Goal: Information Seeking & Learning: Learn about a topic

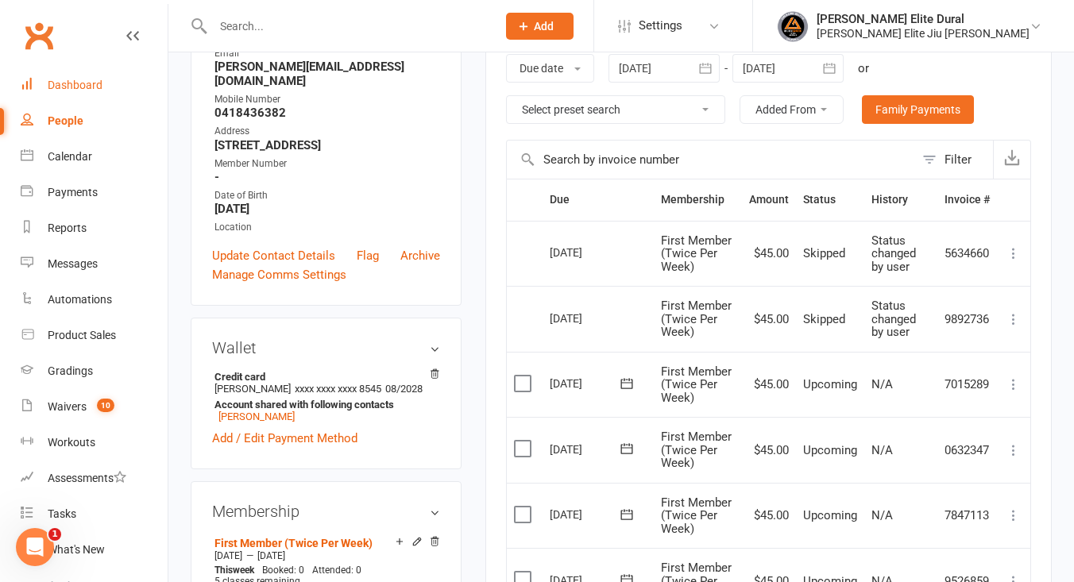
click at [87, 82] on div "Dashboard" at bounding box center [75, 85] width 55 height 13
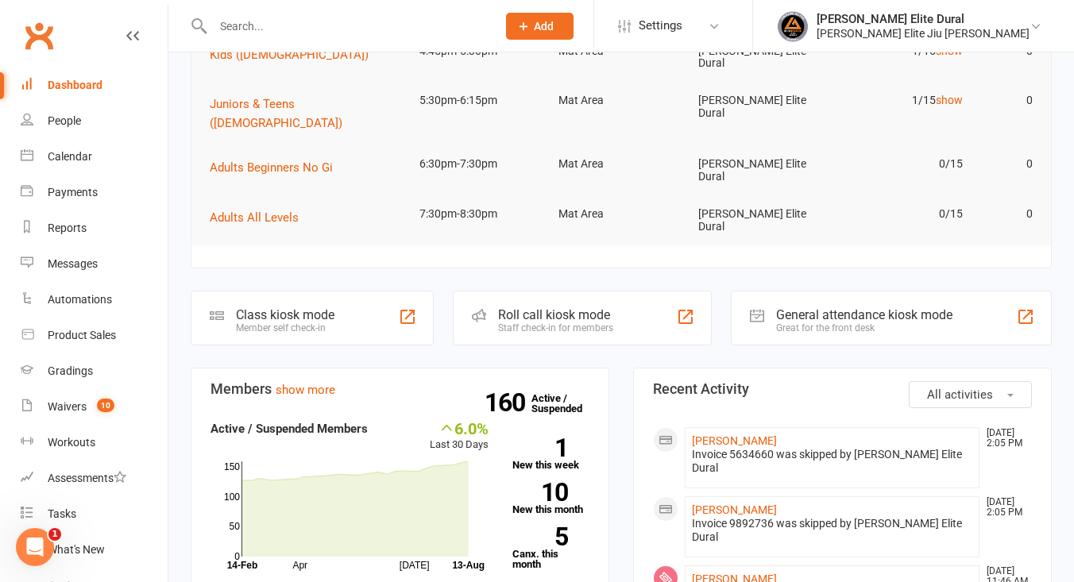
scroll to position [241, 0]
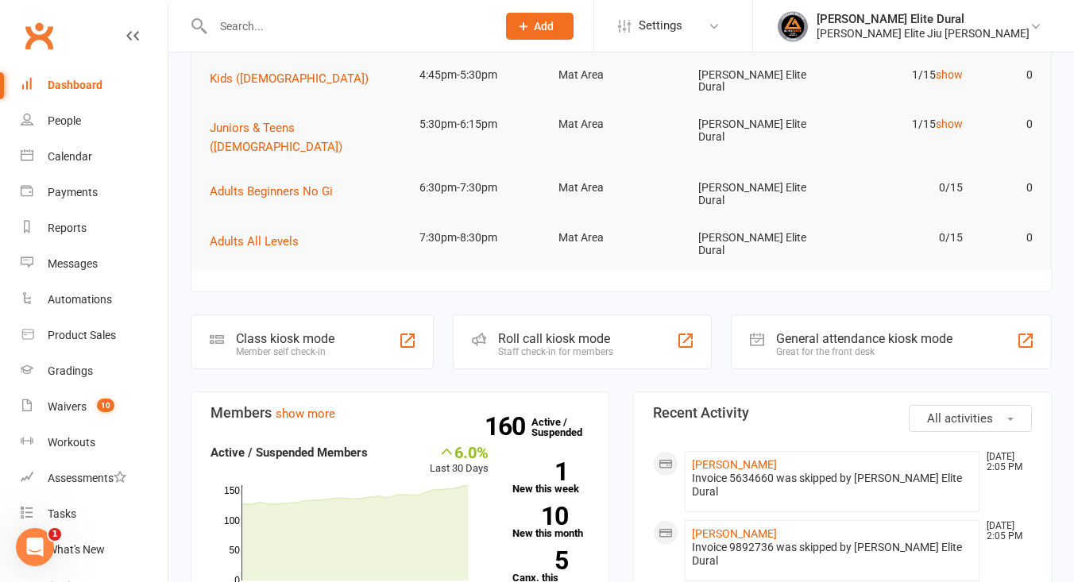
click at [256, 331] on div "Class kiosk mode" at bounding box center [285, 338] width 98 height 15
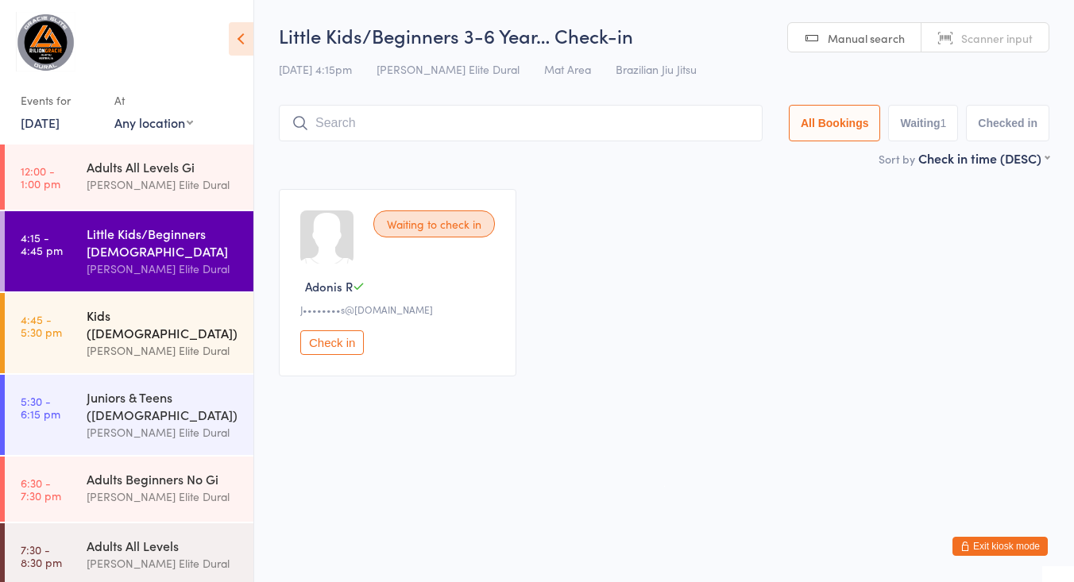
click at [66, 327] on link "4:45 - 5:30 pm Kids (7-9 Years Old) Gracie Elite Dural" at bounding box center [129, 333] width 249 height 80
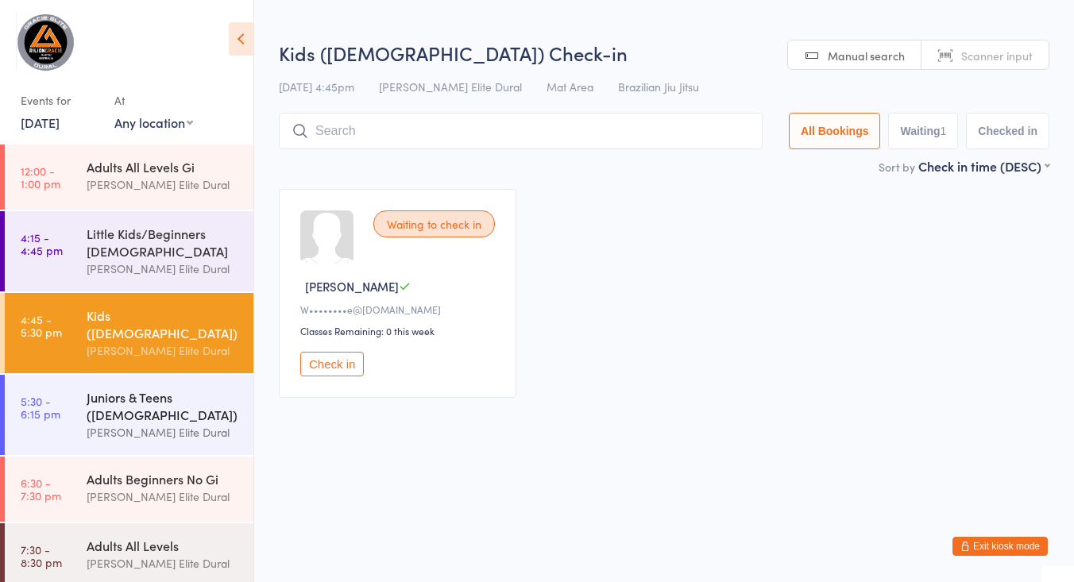
click at [67, 398] on link "5:30 - 6:15 pm Juniors & Teens (10-14 years old) Gracie Elite Dural" at bounding box center [129, 415] width 249 height 80
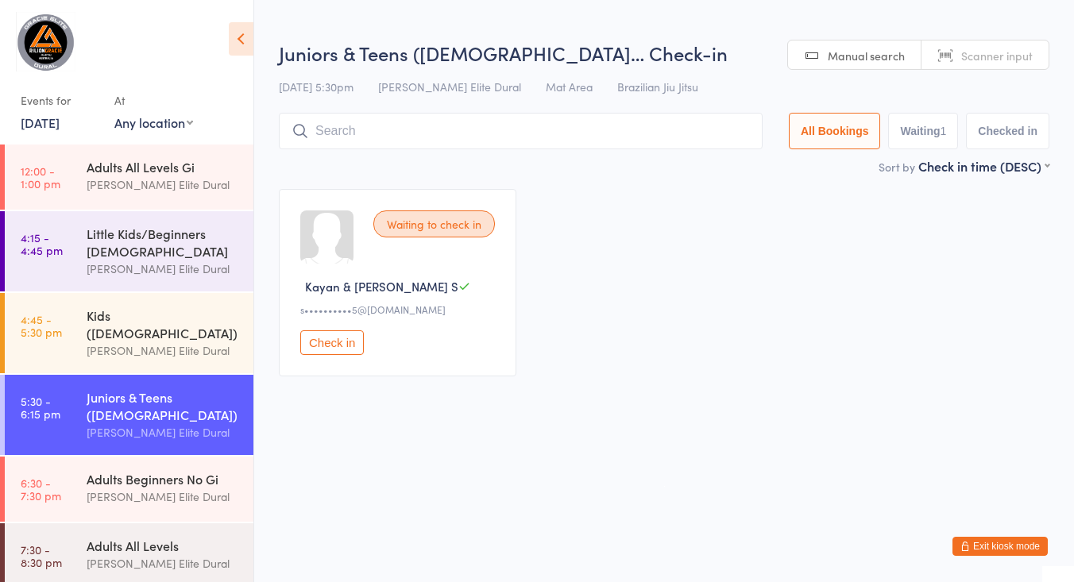
click at [56, 119] on link "13 Aug, 2025" at bounding box center [40, 122] width 39 height 17
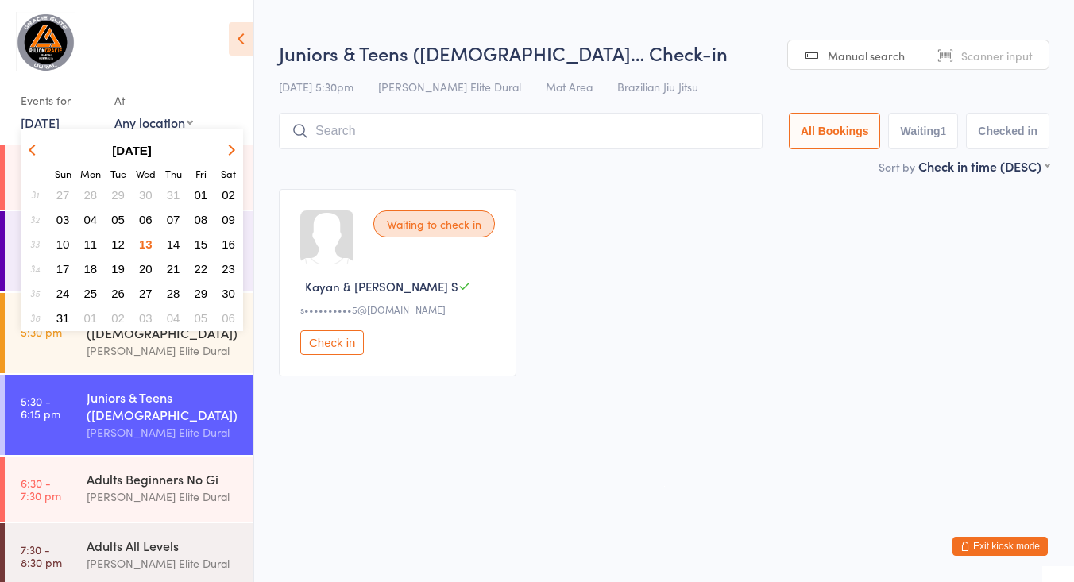
click at [173, 246] on span "14" at bounding box center [173, 243] width 13 height 13
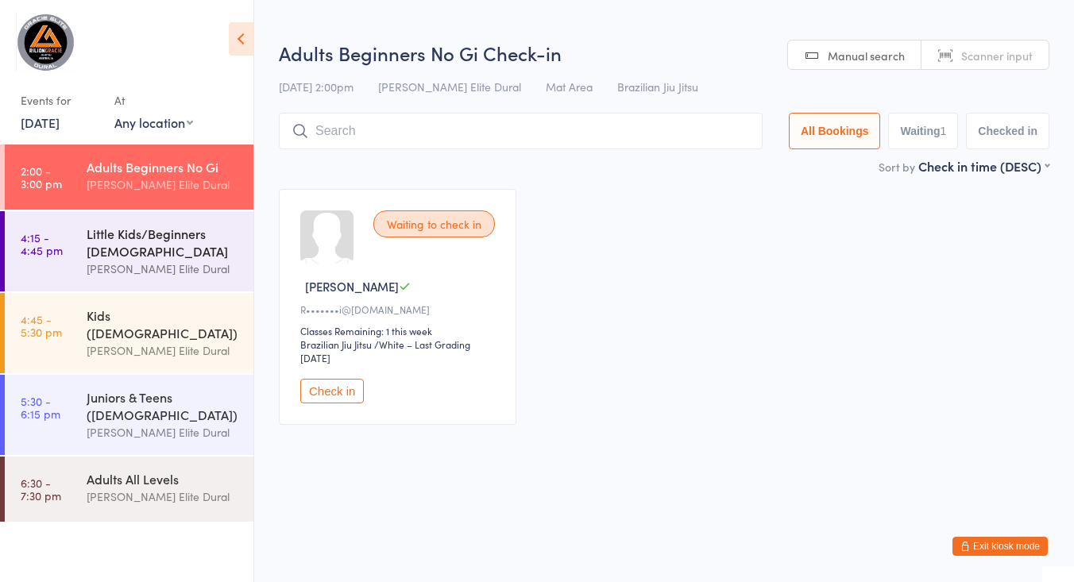
click at [121, 262] on div "[PERSON_NAME] Elite Dural" at bounding box center [163, 269] width 153 height 18
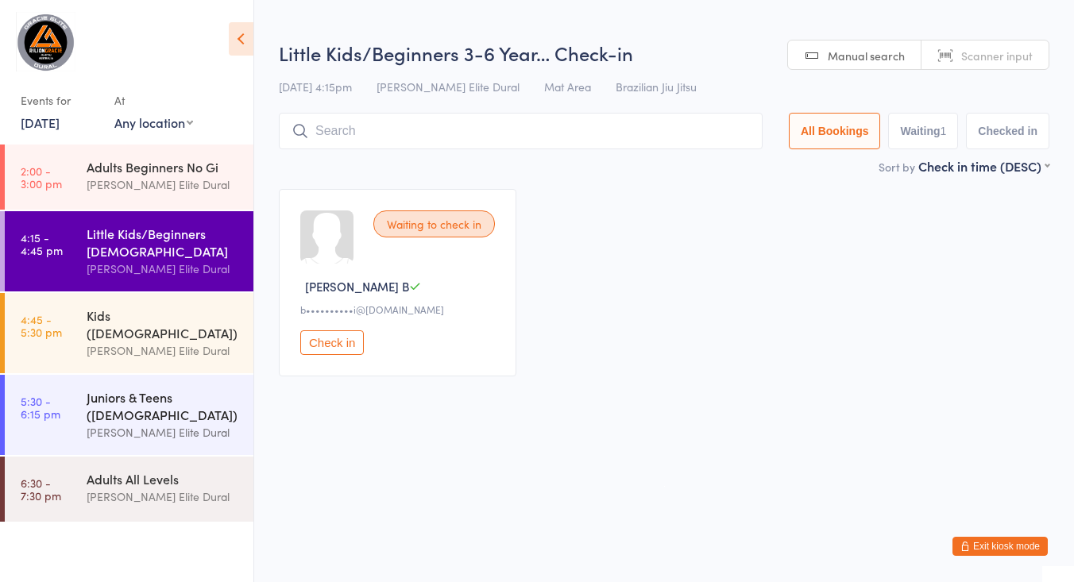
click at [110, 375] on div "Juniors & Teens (10-14 years old) Gracie Elite Dural" at bounding box center [170, 415] width 167 height 80
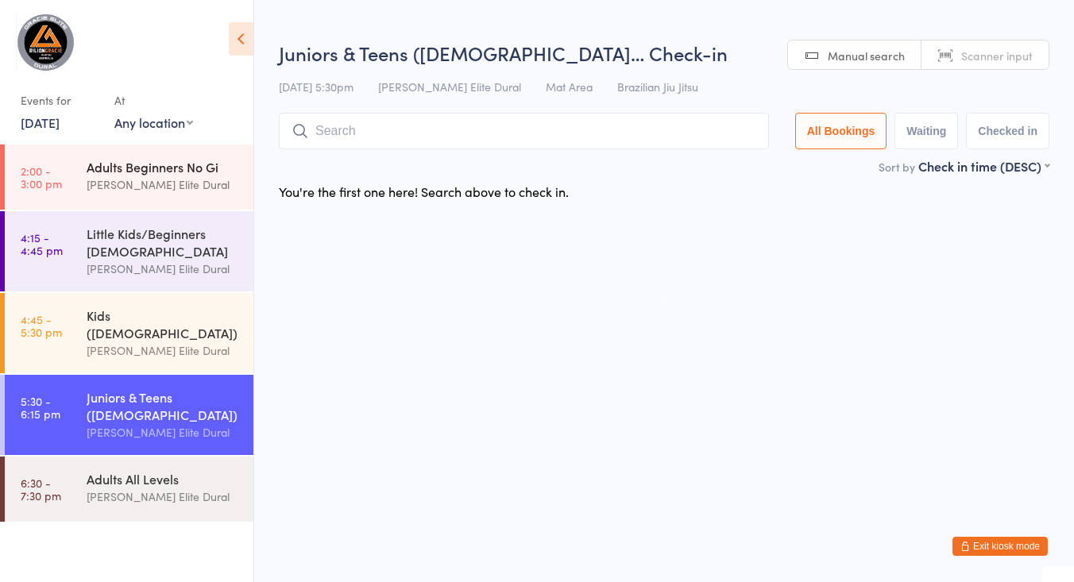
click at [129, 168] on div "Adults Beginners No Gi" at bounding box center [163, 166] width 153 height 17
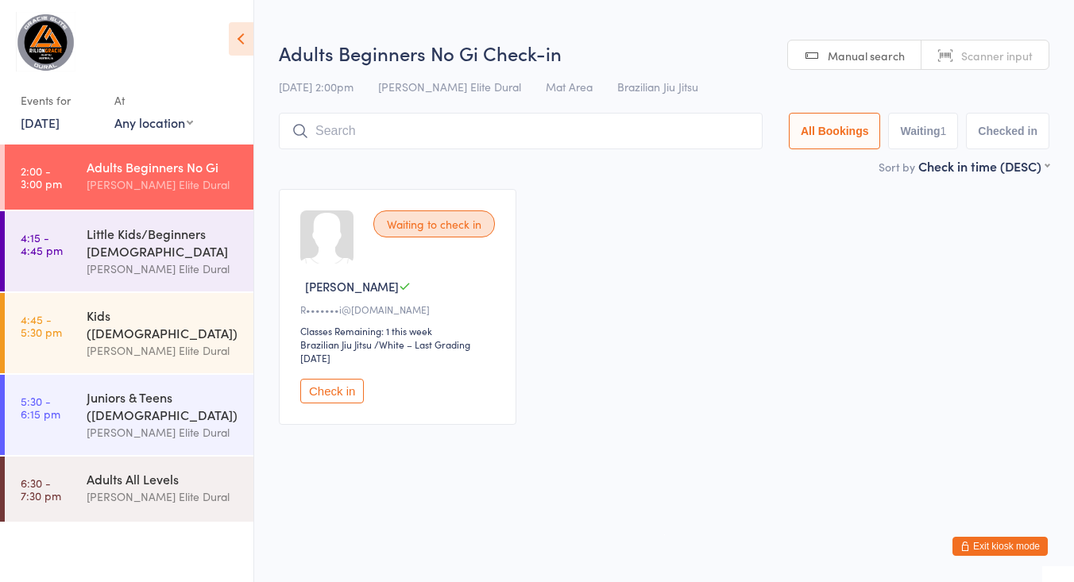
click at [60, 121] on link "14 Aug, 2025" at bounding box center [40, 122] width 39 height 17
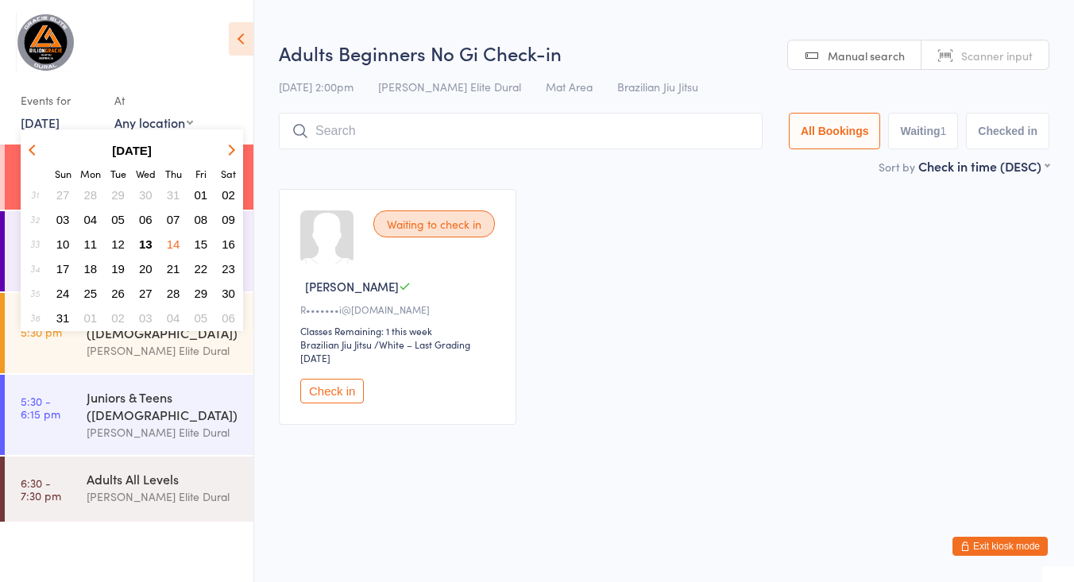
click at [207, 244] on button "15" at bounding box center [201, 243] width 25 height 21
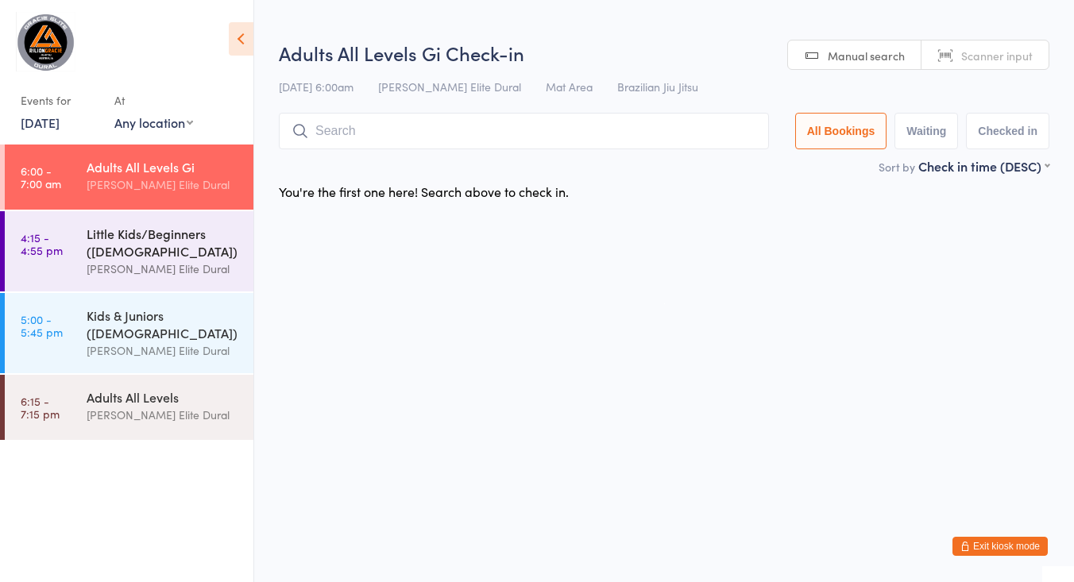
click at [83, 252] on link "4:15 - 4:55 pm Little Kids/Beginners (3-6 Years Old) Gracie Elite Dural" at bounding box center [129, 251] width 249 height 80
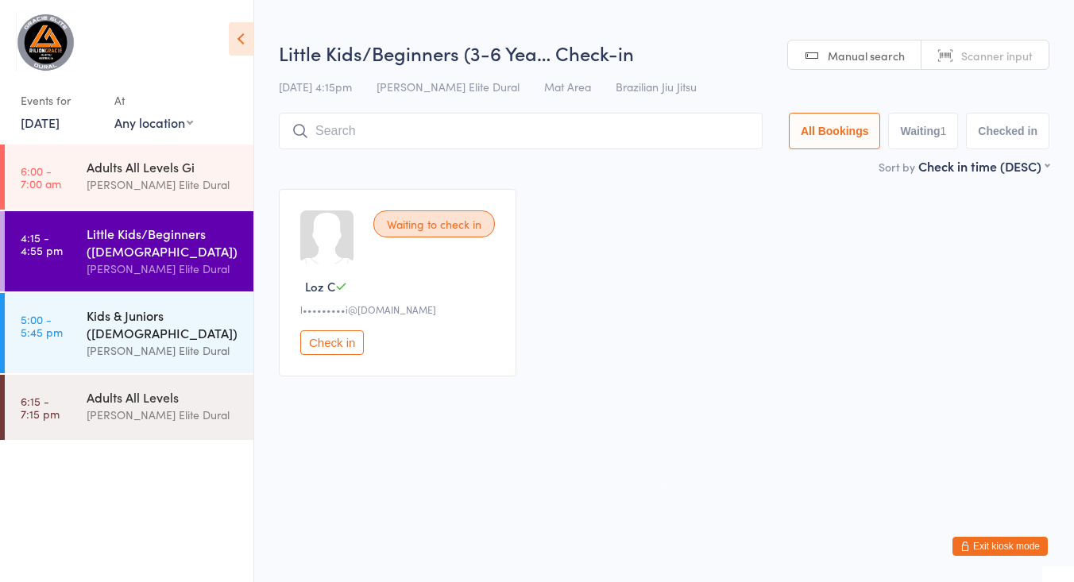
click at [91, 326] on div "Kids & Juniors (7-12 years Old)" at bounding box center [163, 324] width 153 height 35
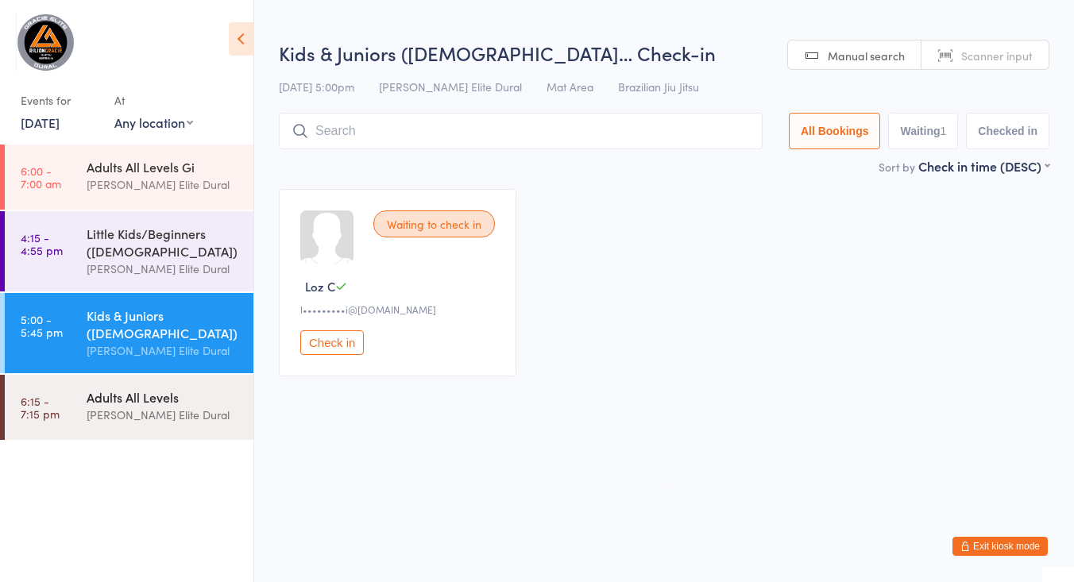
click at [82, 403] on link "6:15 - 7:15 pm Adults All Levels Gracie Elite Dural" at bounding box center [129, 407] width 249 height 65
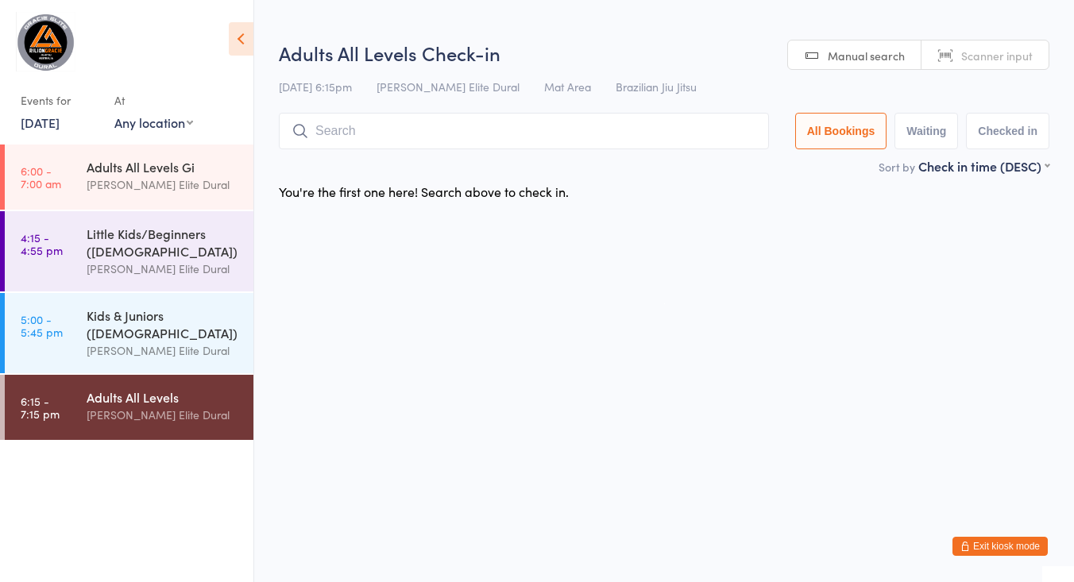
click at [52, 129] on link "15 Aug, 2025" at bounding box center [40, 122] width 39 height 17
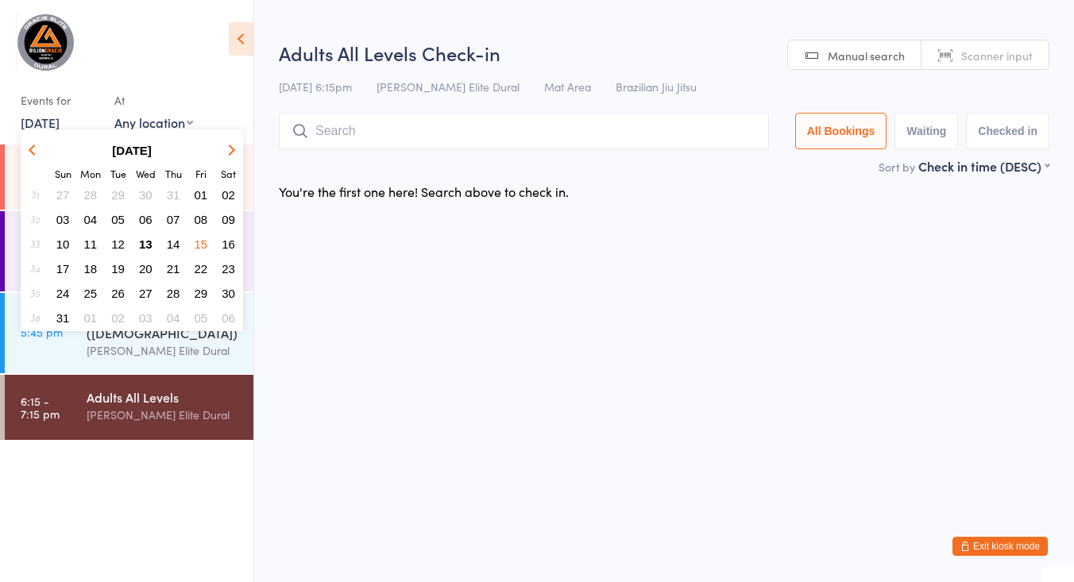
click at [230, 246] on span "16" at bounding box center [228, 243] width 13 height 13
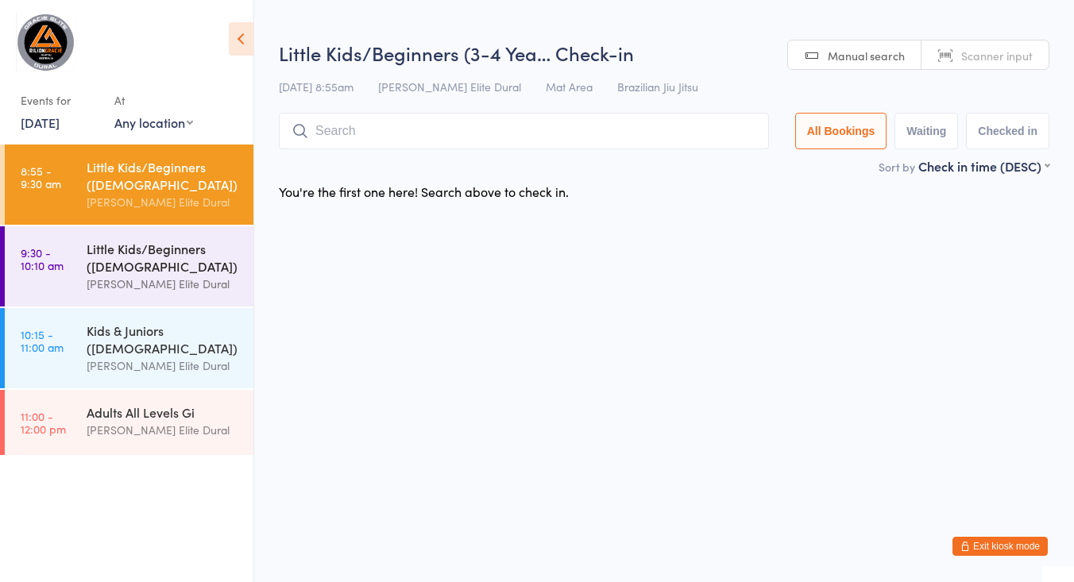
click at [94, 250] on div "Little Kids/Beginners (5-6 Years Old)" at bounding box center [163, 257] width 153 height 35
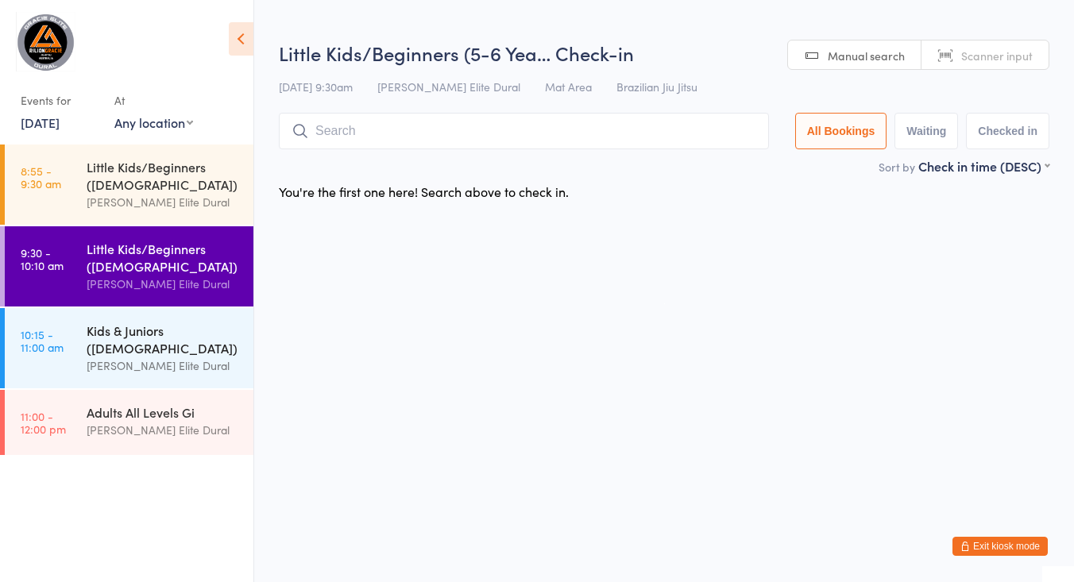
click at [98, 335] on div "Kids & Juniors (7-12 years Old)" at bounding box center [163, 339] width 153 height 35
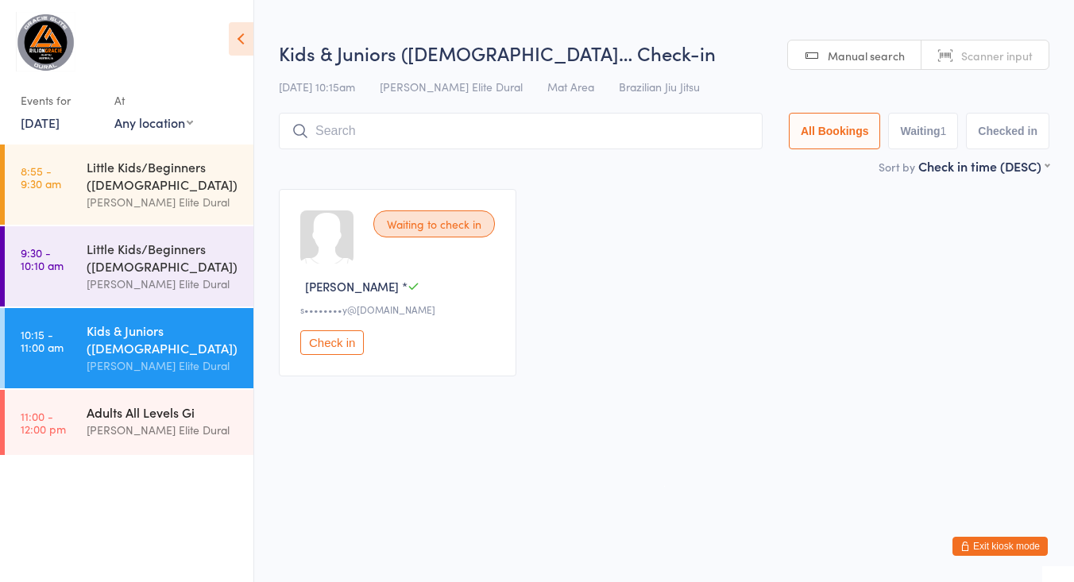
click at [104, 415] on div "Adults All Levels Gi" at bounding box center [163, 411] width 153 height 17
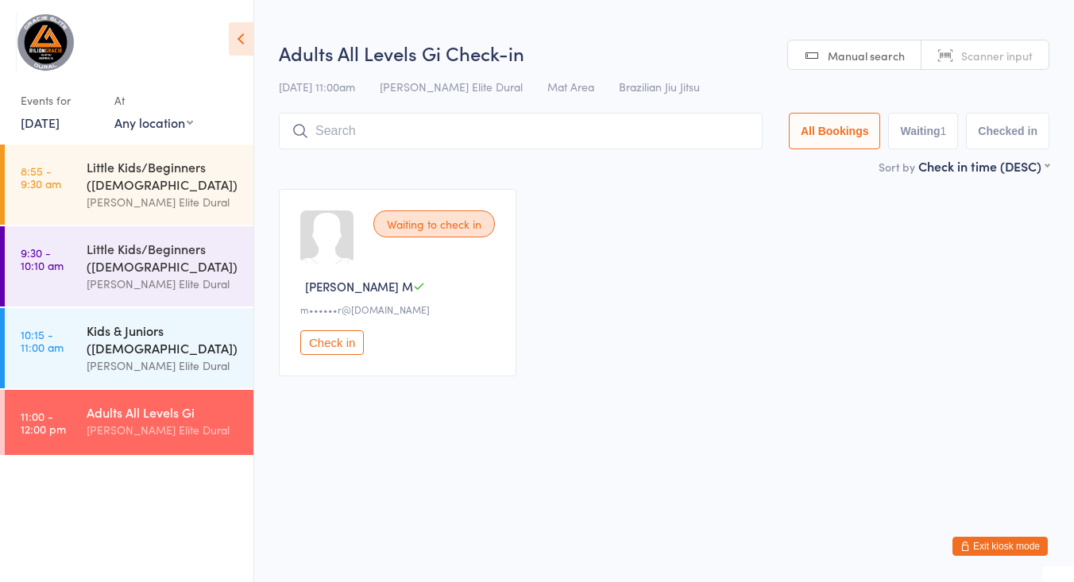
click at [93, 335] on div "Kids & Juniors (7-12 years Old)" at bounding box center [163, 339] width 153 height 35
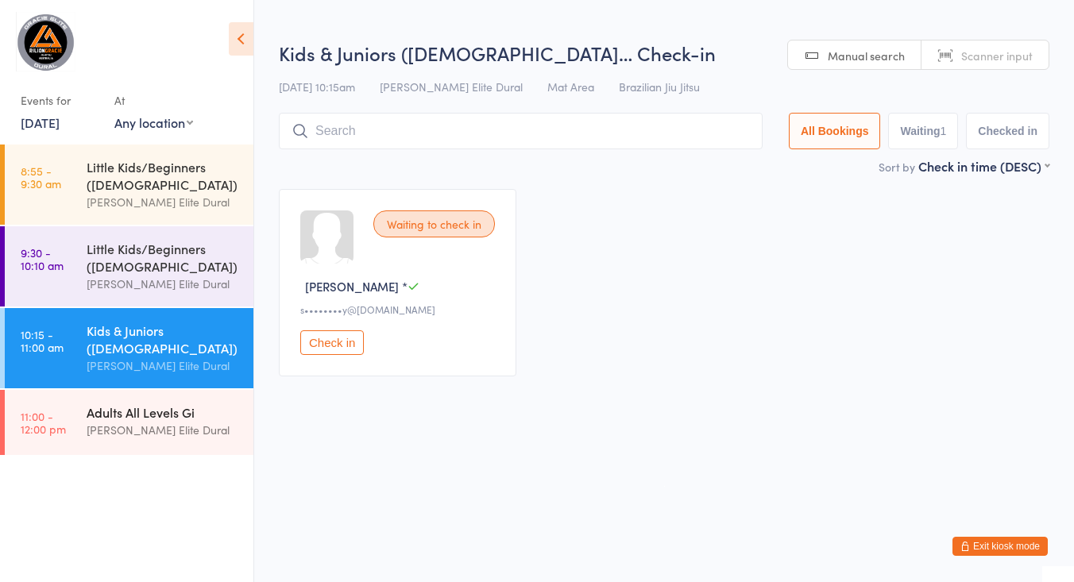
click at [91, 412] on div "Adults All Levels Gi" at bounding box center [163, 411] width 153 height 17
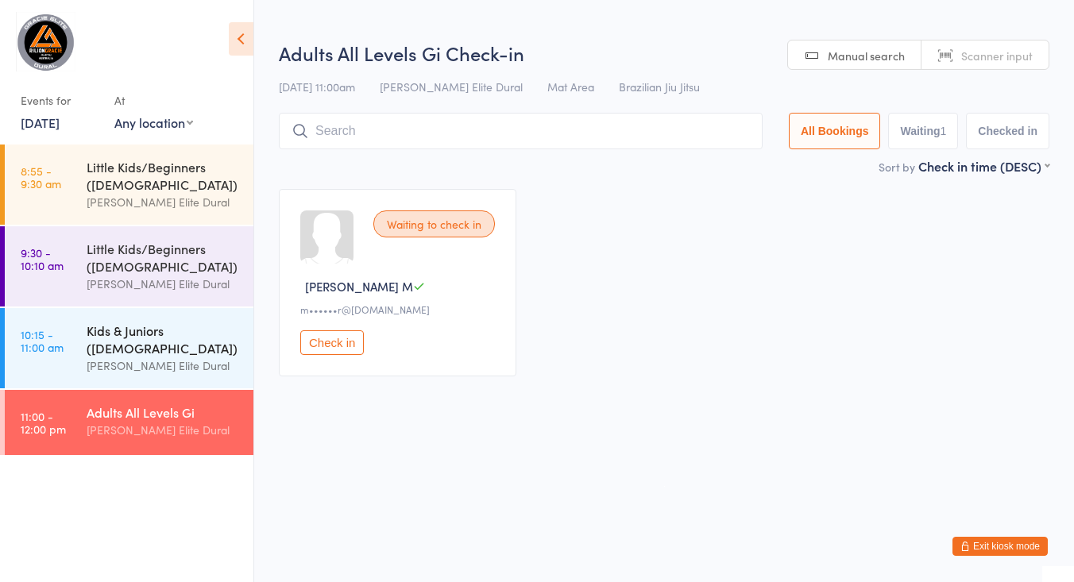
click at [95, 345] on div "Kids & Juniors (7-12 years Old)" at bounding box center [163, 339] width 153 height 35
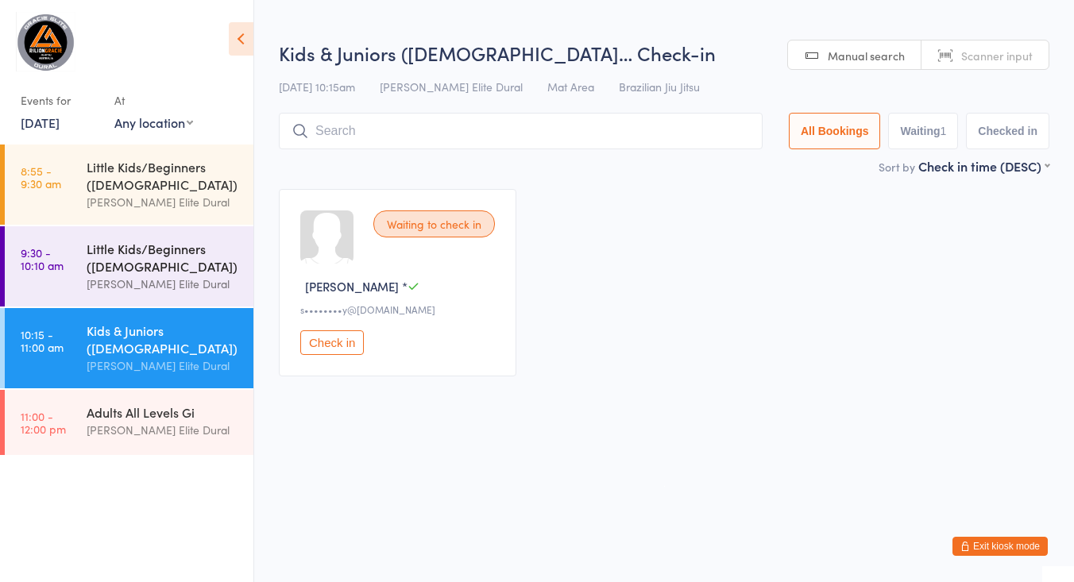
click at [83, 259] on link "9:30 - 10:10 am Little Kids/Beginners (5-6 Years Old) Gracie Elite Dural" at bounding box center [129, 266] width 249 height 80
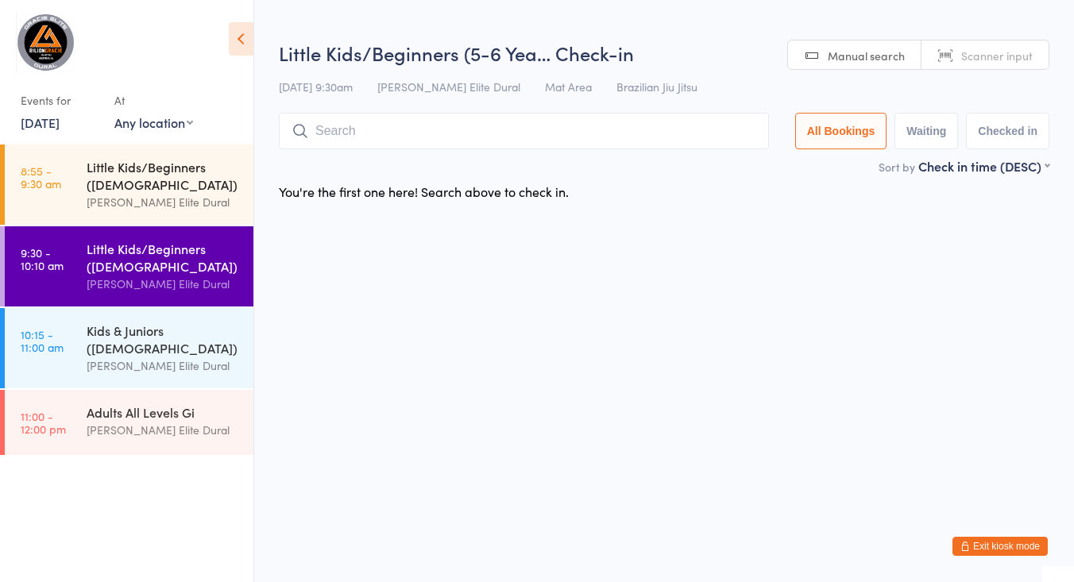
click at [91, 189] on div "Little Kids/Beginners (3-4 Years Old)" at bounding box center [163, 175] width 153 height 35
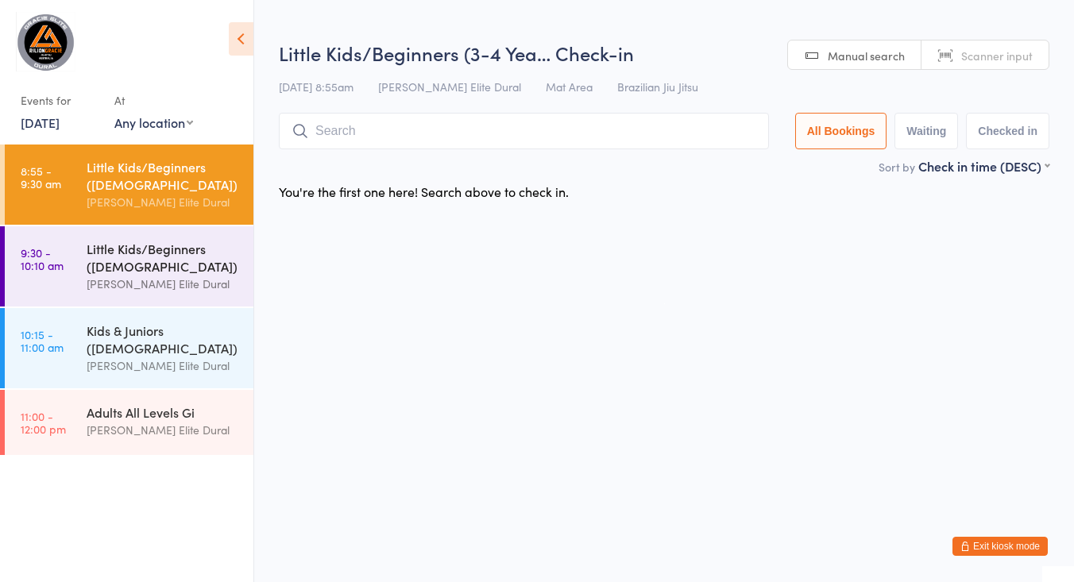
click at [87, 257] on div "Little Kids/Beginners (5-6 Years Old)" at bounding box center [163, 257] width 153 height 35
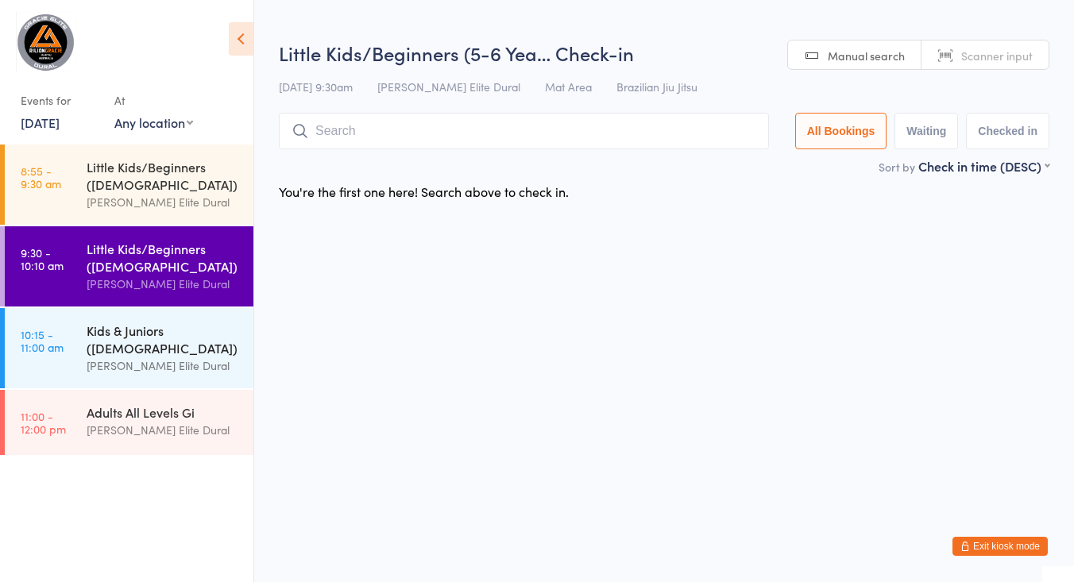
click at [96, 350] on div "Kids & Juniors (7-12 years Old)" at bounding box center [163, 339] width 153 height 35
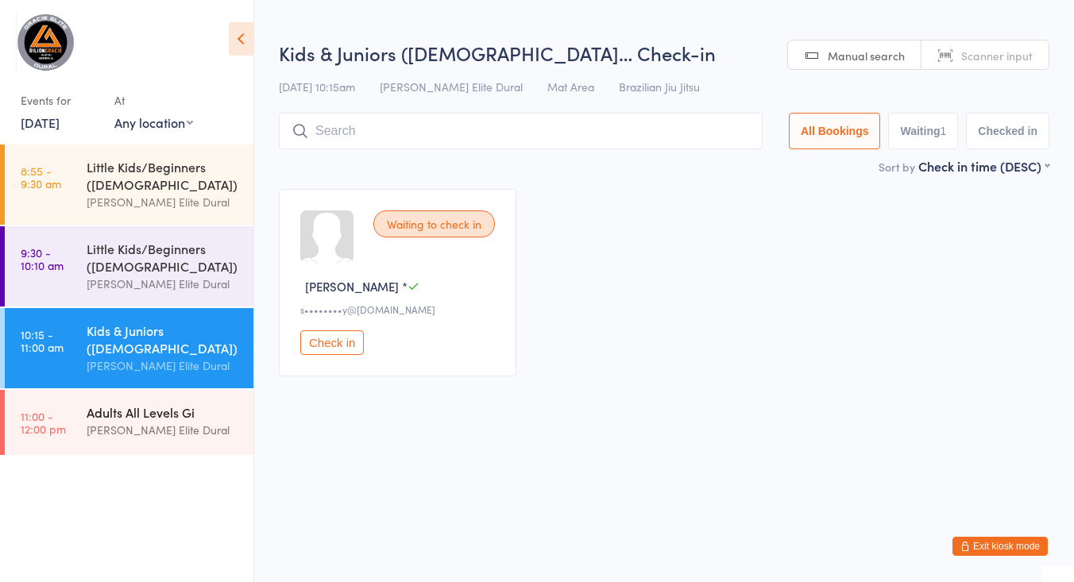
click at [112, 433] on div "[PERSON_NAME] Elite Dural" at bounding box center [163, 430] width 153 height 18
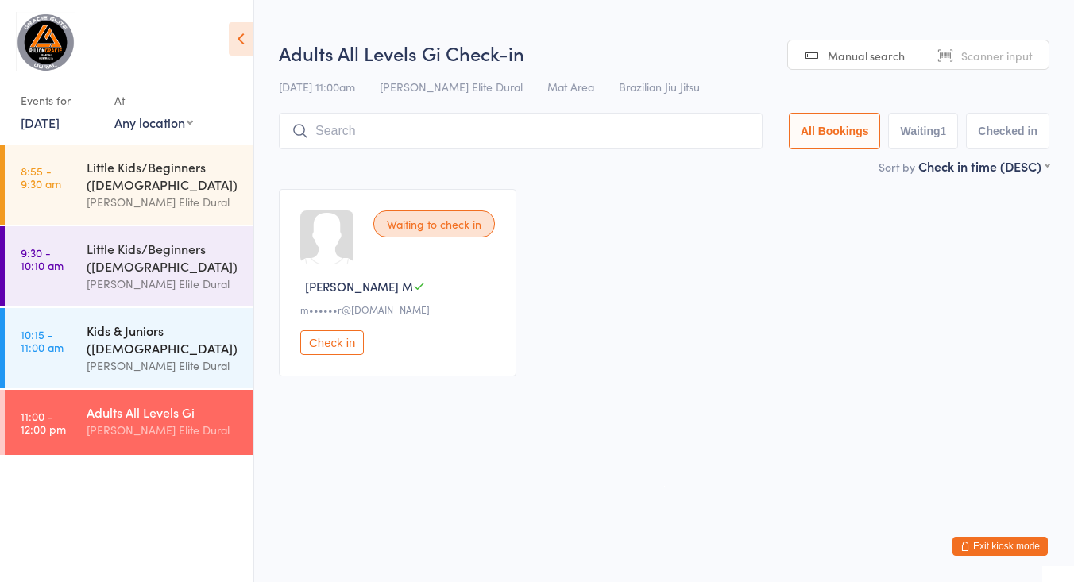
click at [102, 359] on div "[PERSON_NAME] Elite Dural" at bounding box center [163, 366] width 153 height 18
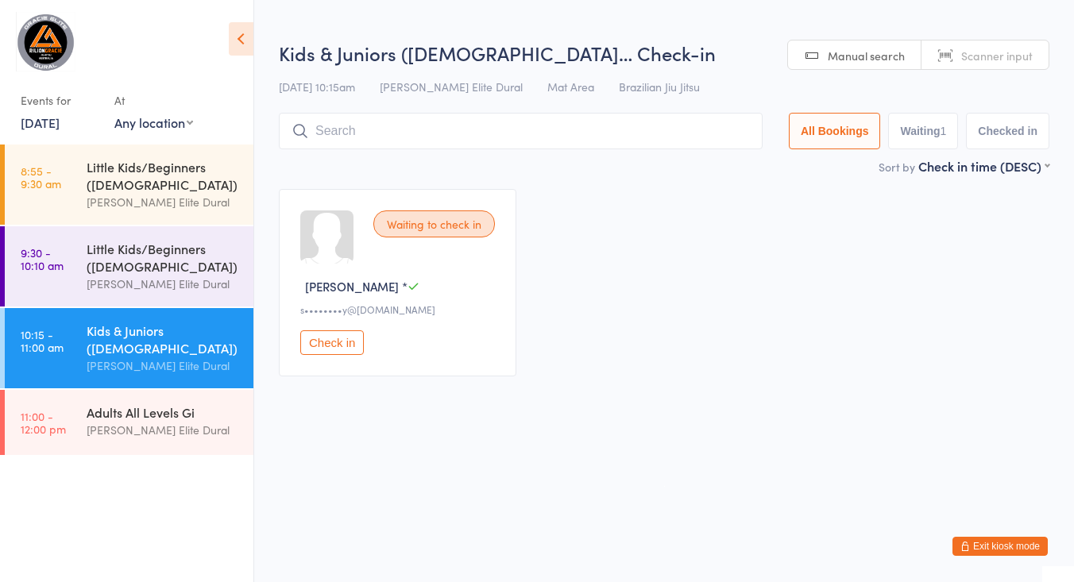
click at [60, 124] on link "16 Aug, 2025" at bounding box center [40, 122] width 39 height 17
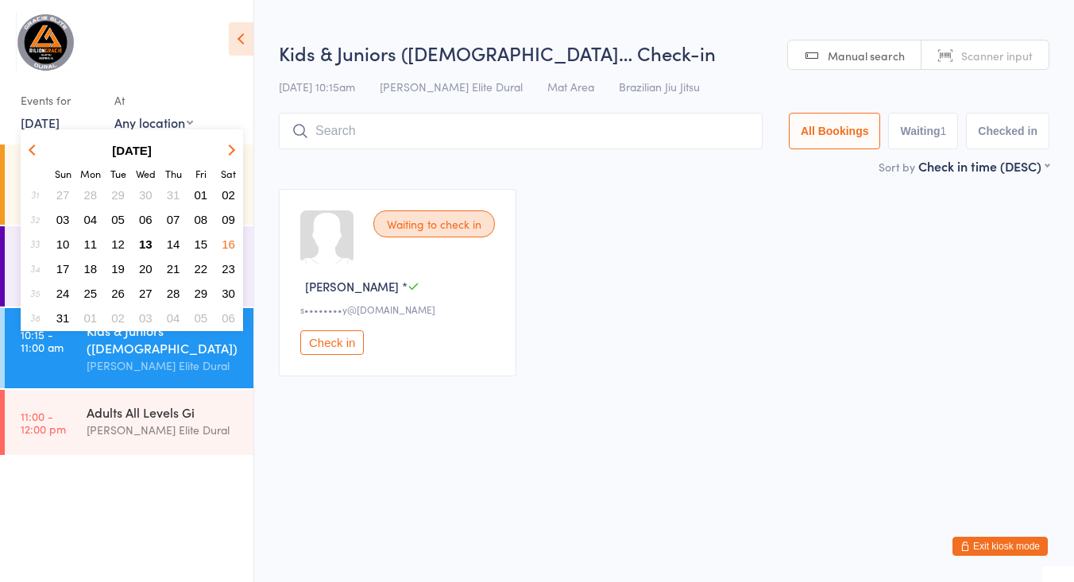
click at [97, 264] on button "18" at bounding box center [91, 268] width 25 height 21
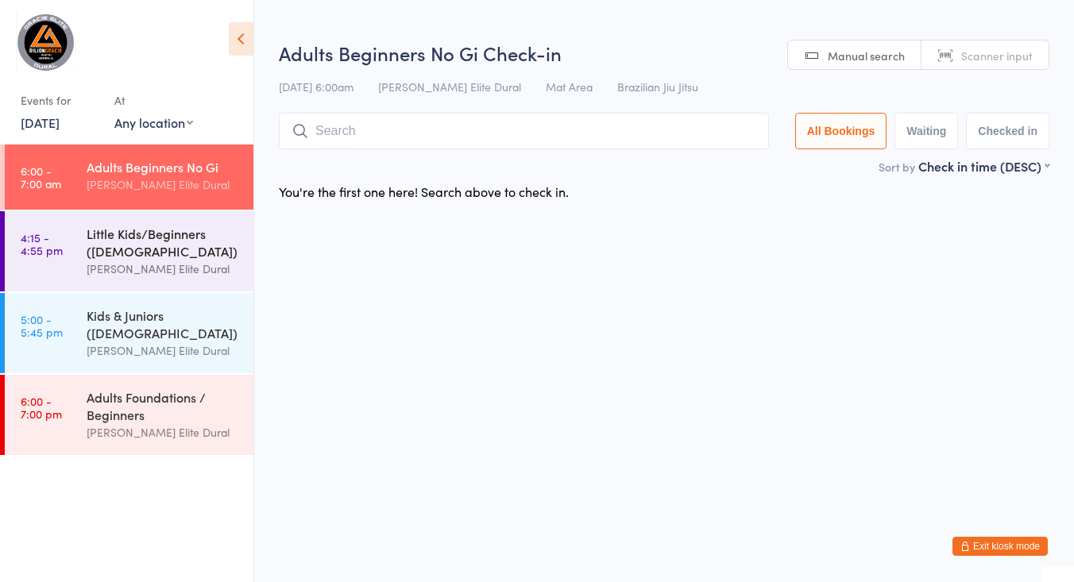
click at [122, 245] on div "Little Kids/Beginners (3-6 Years Old)" at bounding box center [163, 242] width 153 height 35
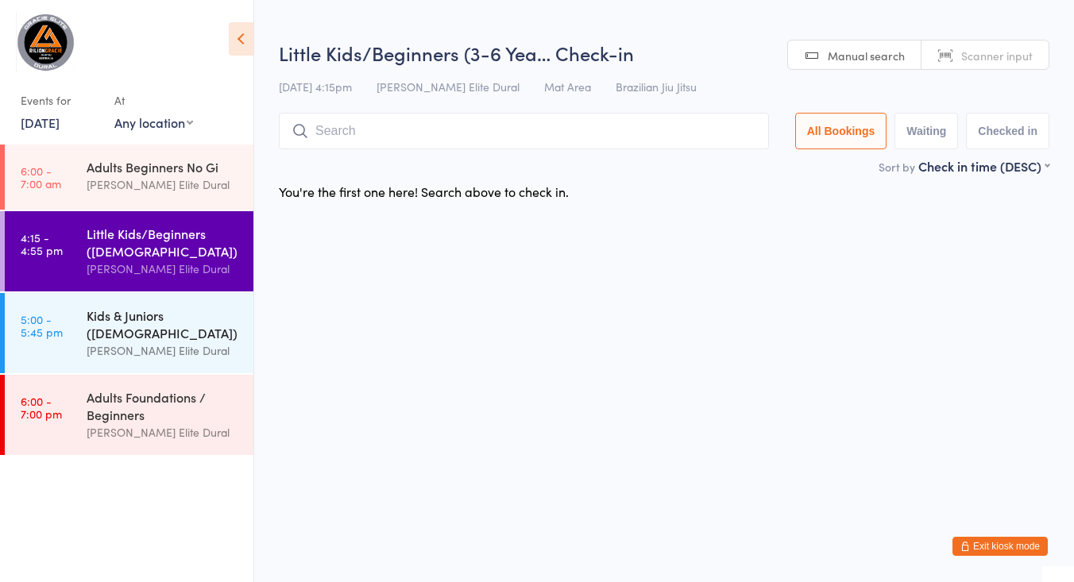
click at [118, 321] on div "Kids & Juniors (7-12 years Old)" at bounding box center [163, 324] width 153 height 35
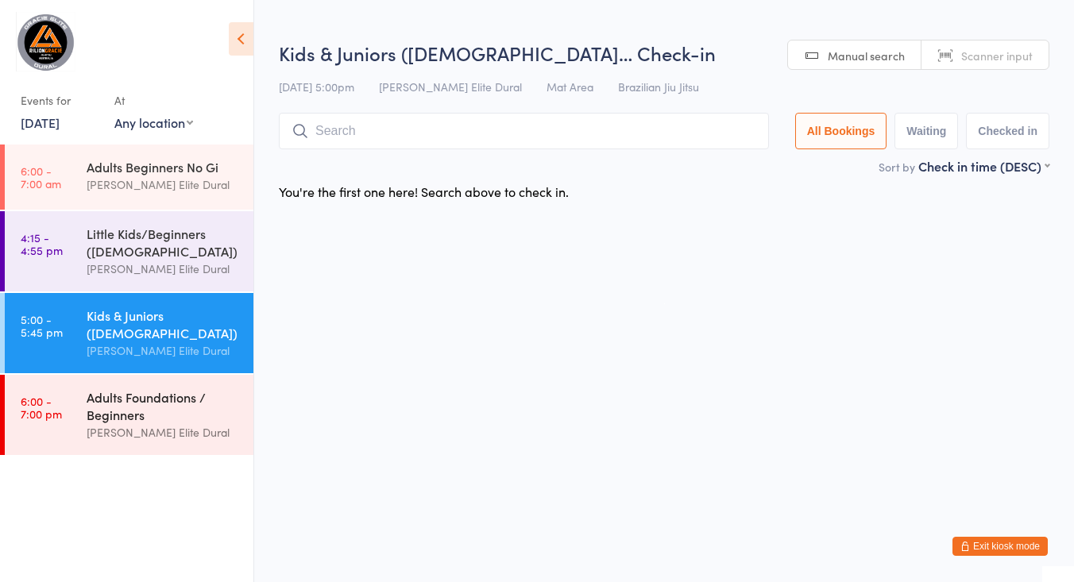
click at [114, 393] on div "Adults Foundations / Beginners" at bounding box center [163, 405] width 153 height 35
